Goal: Obtain resource: Download file/media

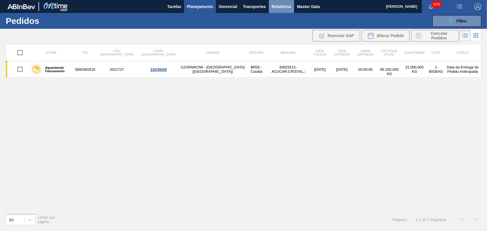
click at [288, 6] on span "Relatórios" at bounding box center [282, 6] width 20 height 7
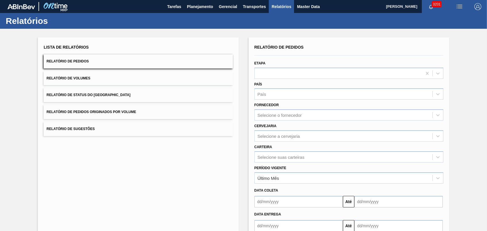
click at [103, 114] on button "Relatório de Pedidos Originados por Volume" at bounding box center [138, 112] width 189 height 14
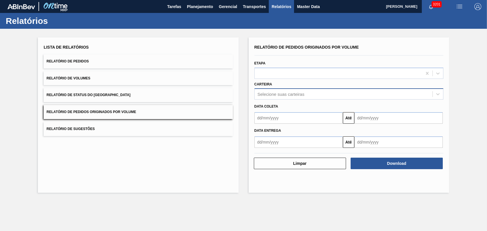
drag, startPoint x: 283, startPoint y: 101, endPoint x: 284, endPoint y: 97, distance: 4.1
click at [284, 99] on div "Data coleta Até" at bounding box center [349, 111] width 194 height 24
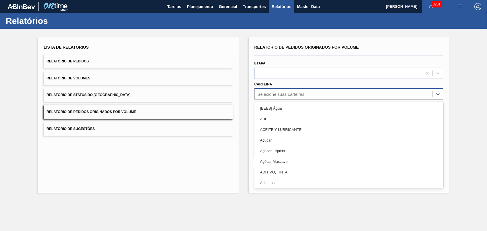
drag, startPoint x: 284, startPoint y: 94, endPoint x: 284, endPoint y: 91, distance: 3.5
click at [284, 94] on div "Selecione suas carteiras" at bounding box center [281, 94] width 47 height 5
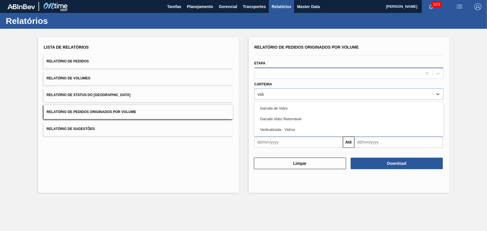
type input "vidro"
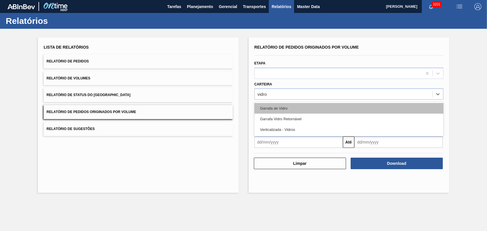
click at [286, 103] on div "Garrafa de Vidro" at bounding box center [349, 108] width 189 height 11
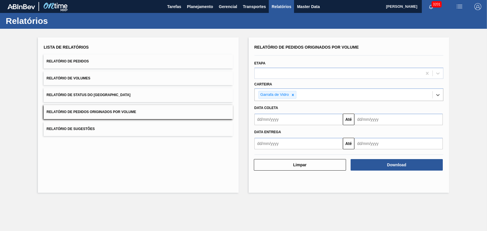
click at [290, 123] on input "text" at bounding box center [299, 118] width 88 height 11
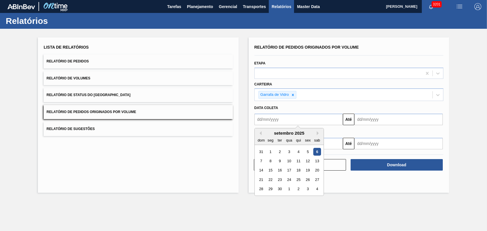
type input "[DATE]"
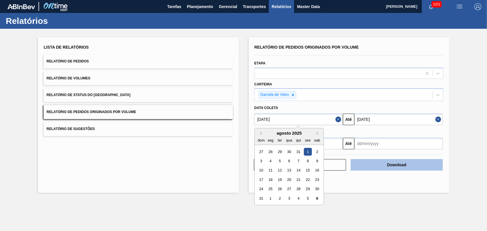
click at [378, 162] on button "Download" at bounding box center [397, 164] width 92 height 11
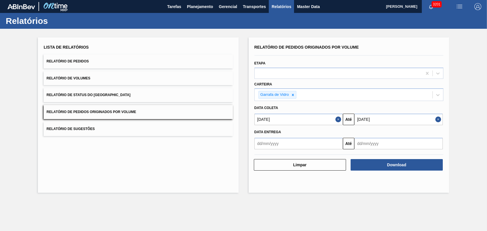
drag, startPoint x: 190, startPoint y: 184, endPoint x: 246, endPoint y: 133, distance: 75.9
click at [190, 184] on div "Lista de Relatórios Relatório de Pedidos Relatório de Volumes Relatório de Stat…" at bounding box center [138, 114] width 201 height 155
click at [297, 97] on div "Garrafa de Vidro" at bounding box center [344, 95] width 178 height 12
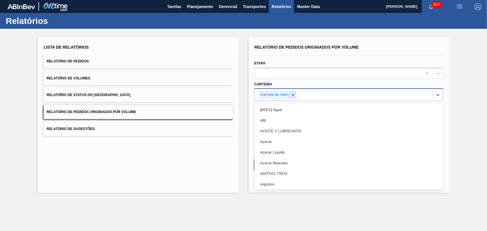
click at [294, 96] on icon at bounding box center [293, 95] width 4 height 4
click at [294, 96] on div "Selecione suas carteiras" at bounding box center [281, 94] width 47 height 5
click at [287, 95] on div "Selecione suas carteiras" at bounding box center [281, 94] width 47 height 5
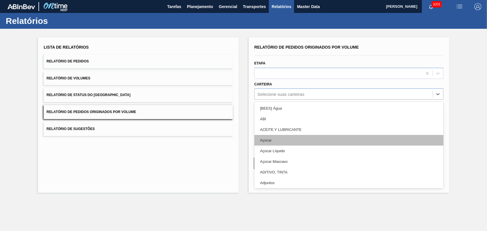
click at [264, 143] on div "Açúcar" at bounding box center [349, 140] width 189 height 11
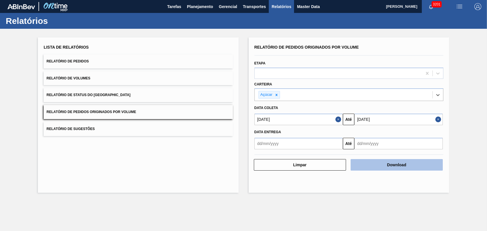
click at [377, 163] on button "Download" at bounding box center [397, 164] width 92 height 11
